Goal: Entertainment & Leisure: Consume media (video, audio)

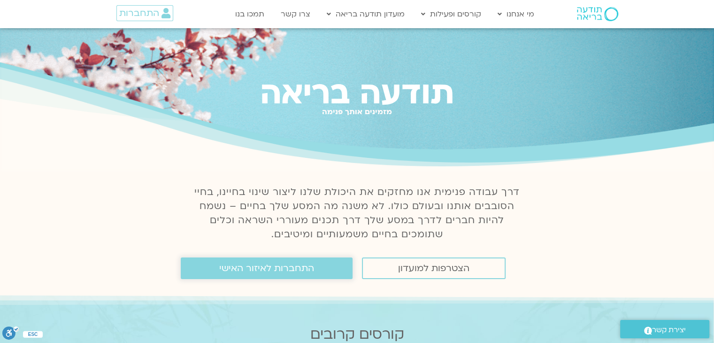
click at [240, 269] on span "התחברות לאיזור האישי" at bounding box center [266, 268] width 95 height 10
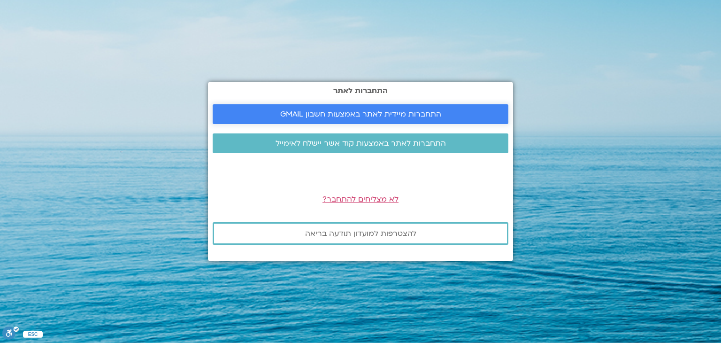
click at [401, 111] on span "התחברות מיידית לאתר באמצעות חשבון GMAIL" at bounding box center [360, 114] width 161 height 8
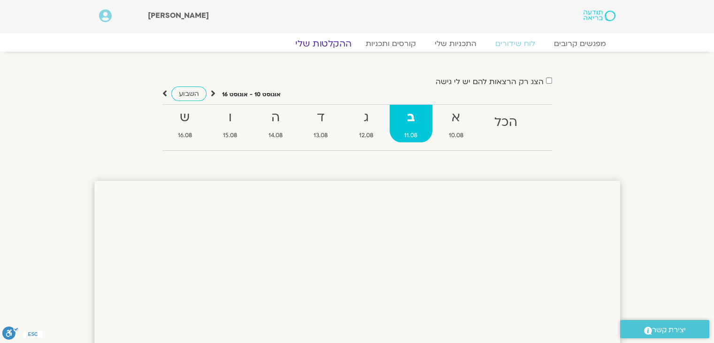
click at [328, 42] on link "ההקלטות שלי" at bounding box center [323, 43] width 79 height 11
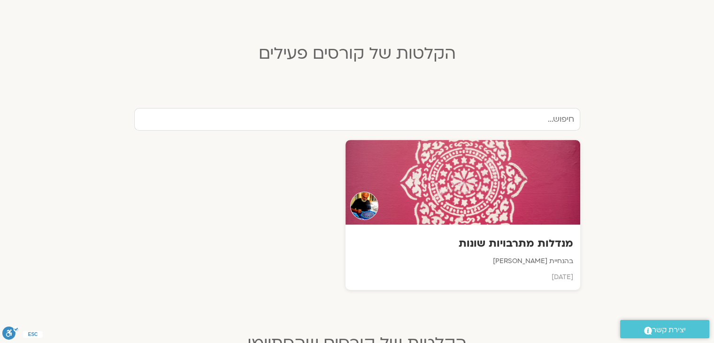
scroll to position [235, 0]
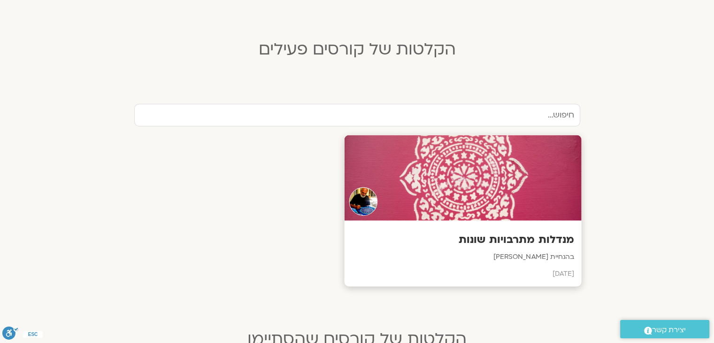
click at [500, 207] on div at bounding box center [462, 177] width 237 height 85
